Goal: Information Seeking & Learning: Learn about a topic

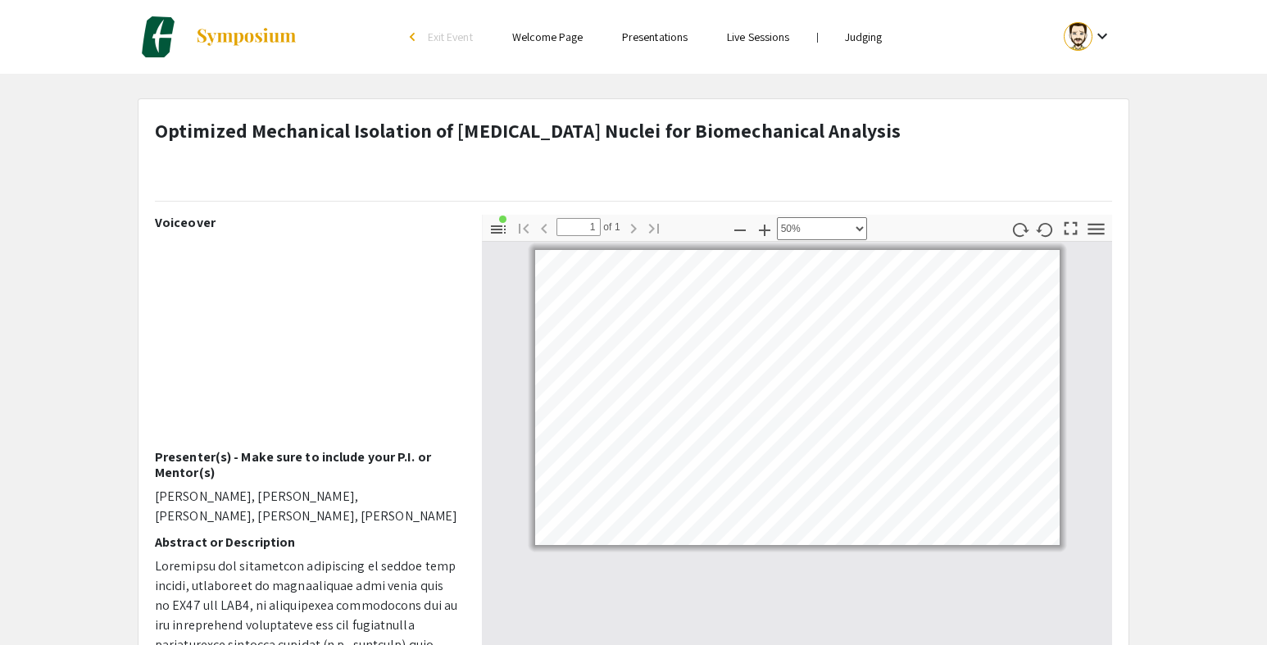
select select "0.5"
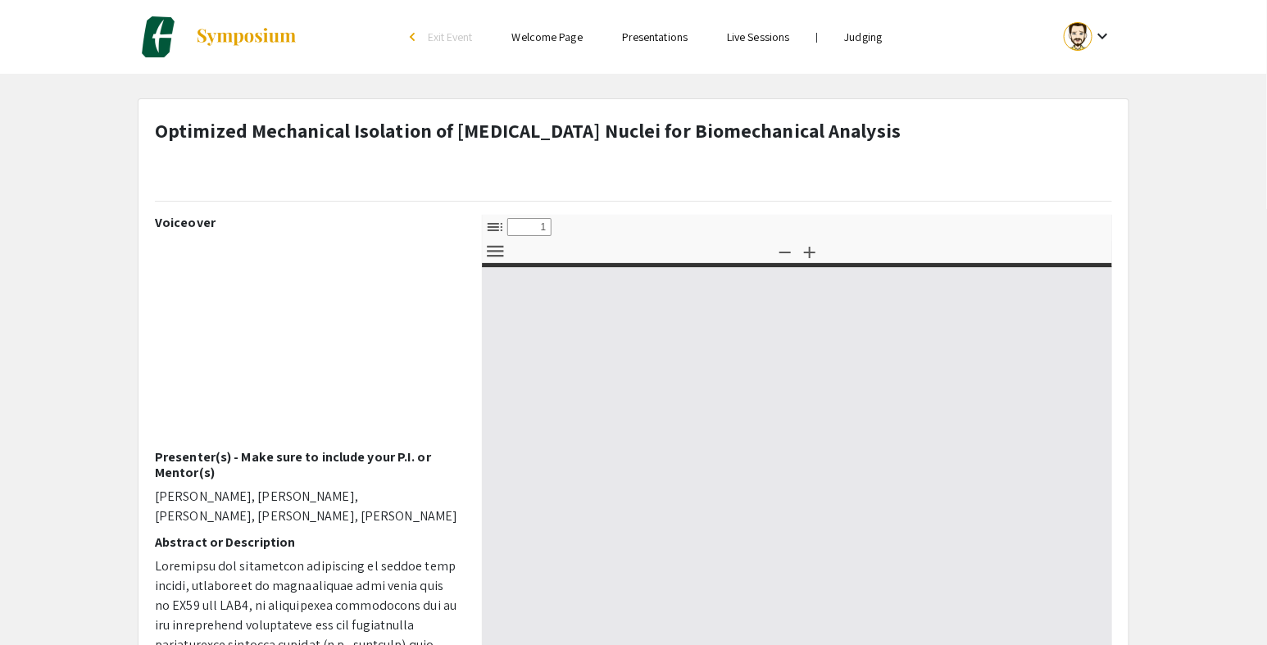
select select "custom"
type input "0"
select select "custom"
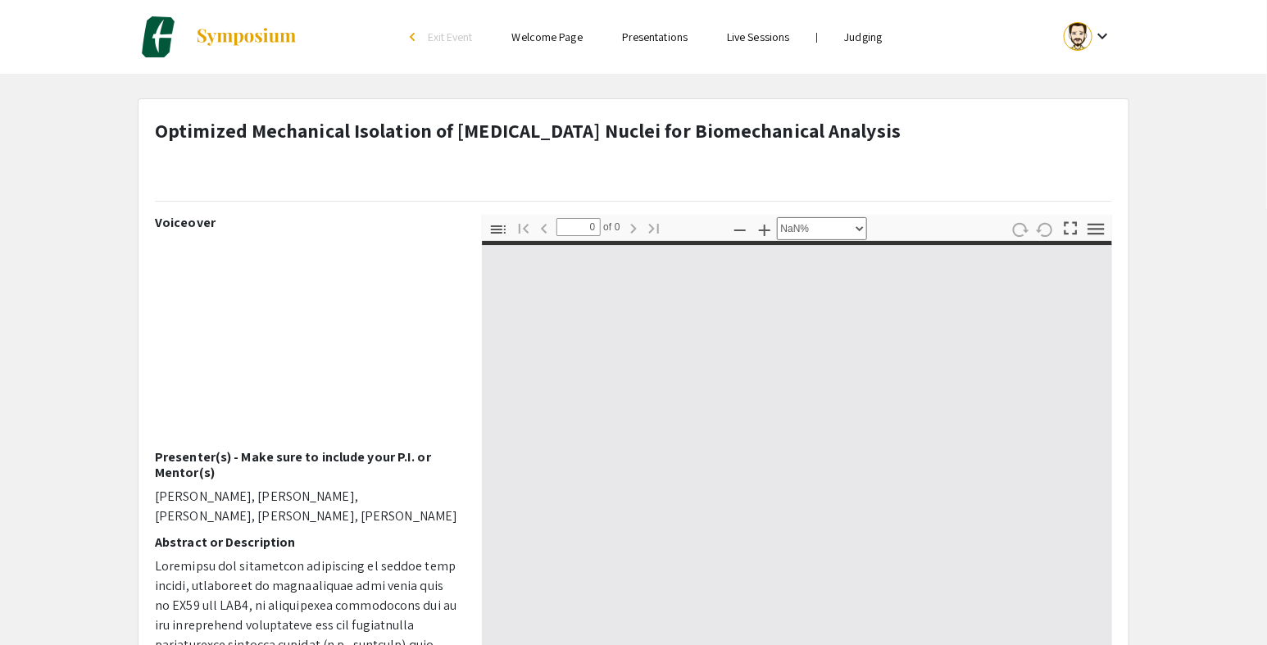
type input "1"
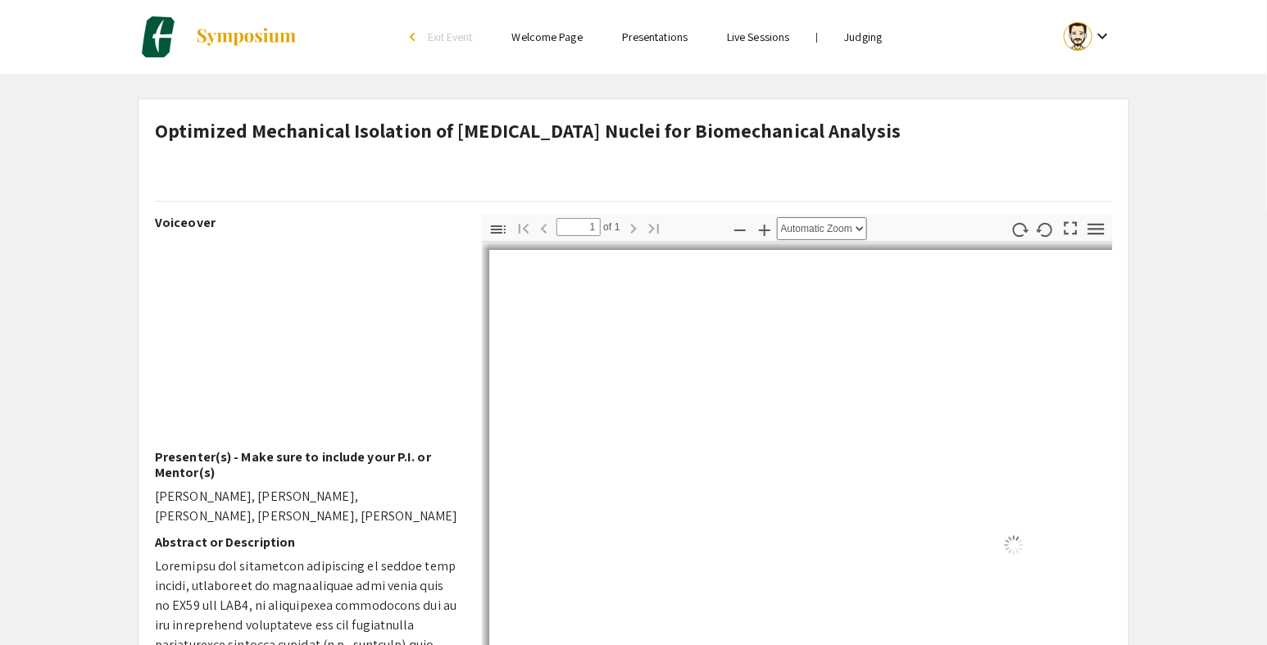
select select "0.5"
